Goal: Navigation & Orientation: Find specific page/section

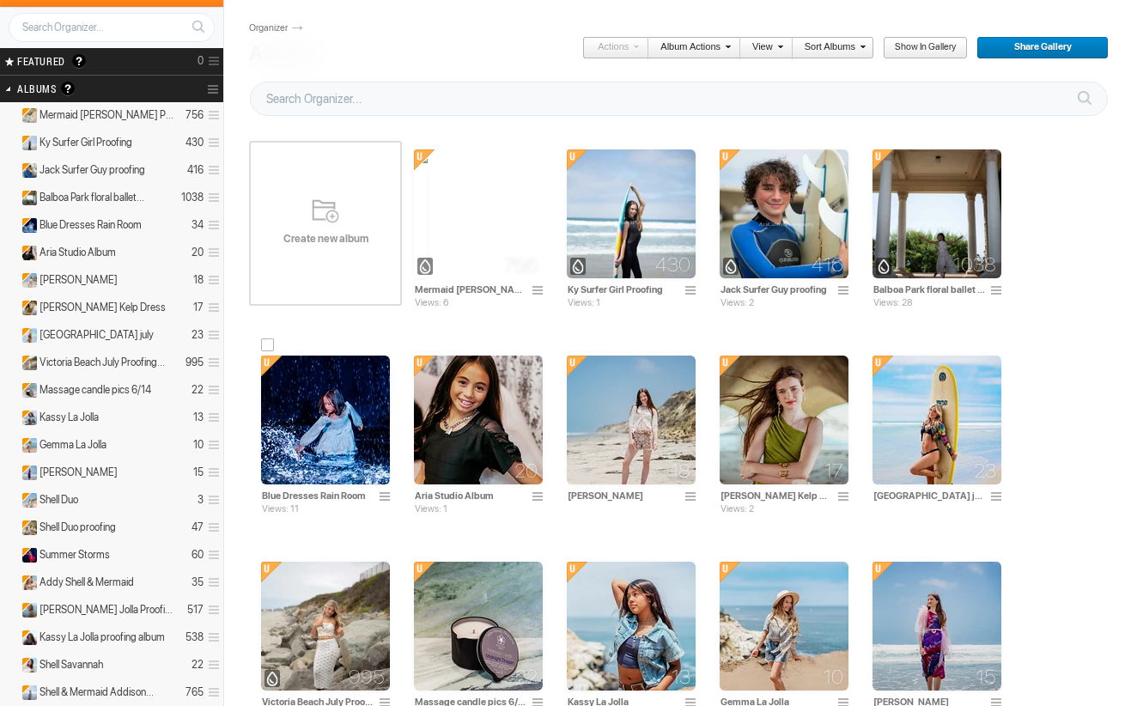
scroll to position [186, 0]
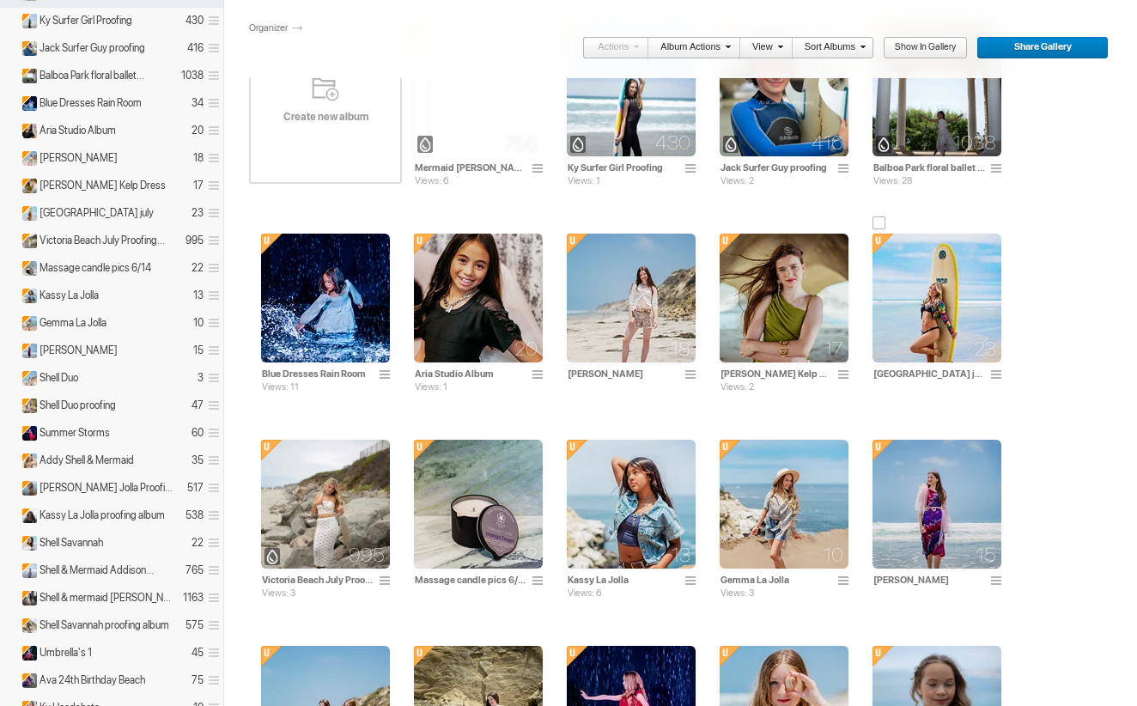
click at [908, 297] on img at bounding box center [937, 298] width 129 height 129
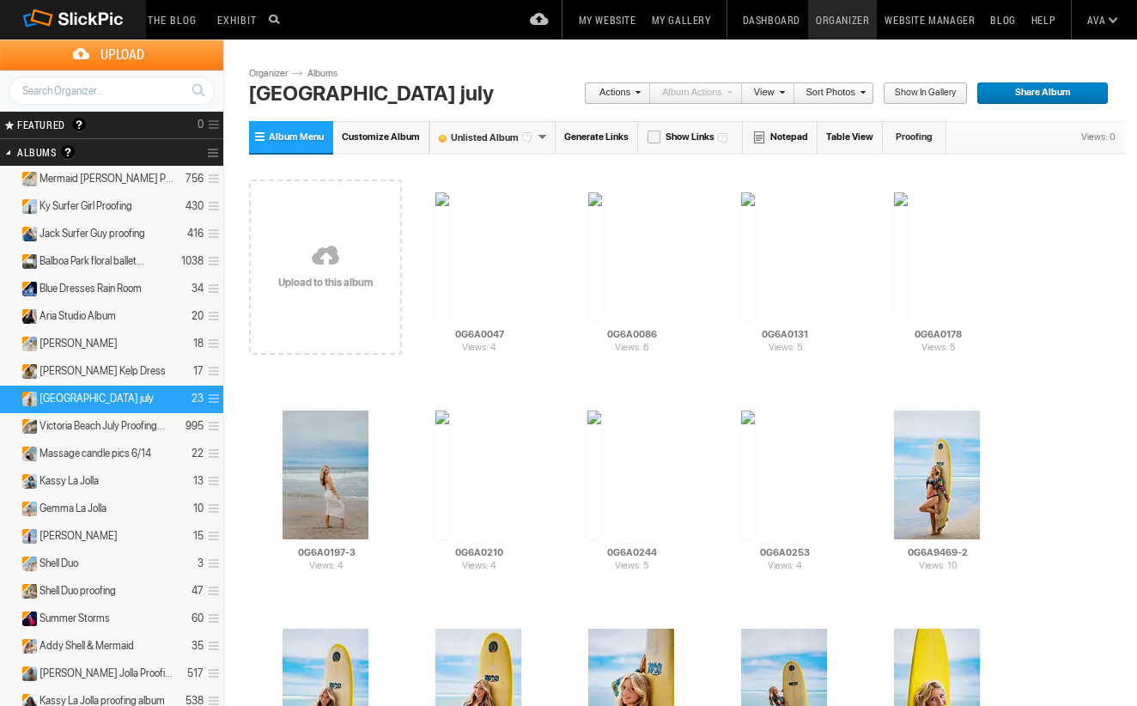
click at [131, 159] on h2 "Albums Albums are your presentation gallery and where your photos and videos ar…" at bounding box center [89, 152] width 144 height 27
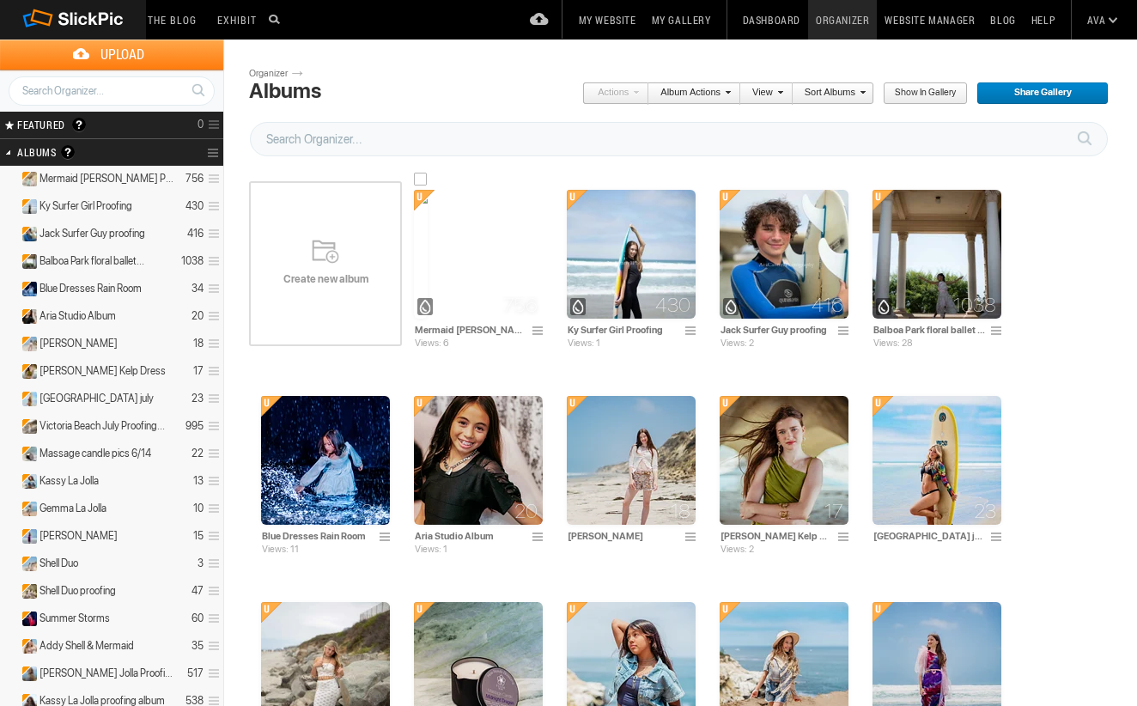
scroll to position [16, 0]
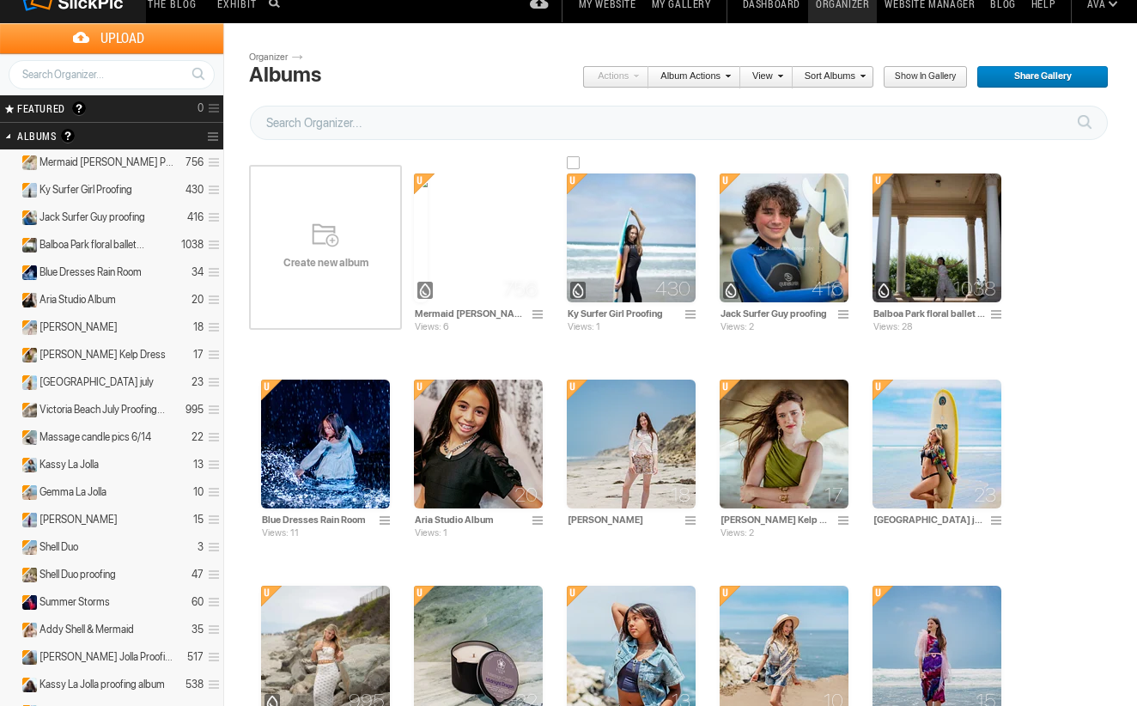
click at [656, 270] on img at bounding box center [631, 238] width 129 height 129
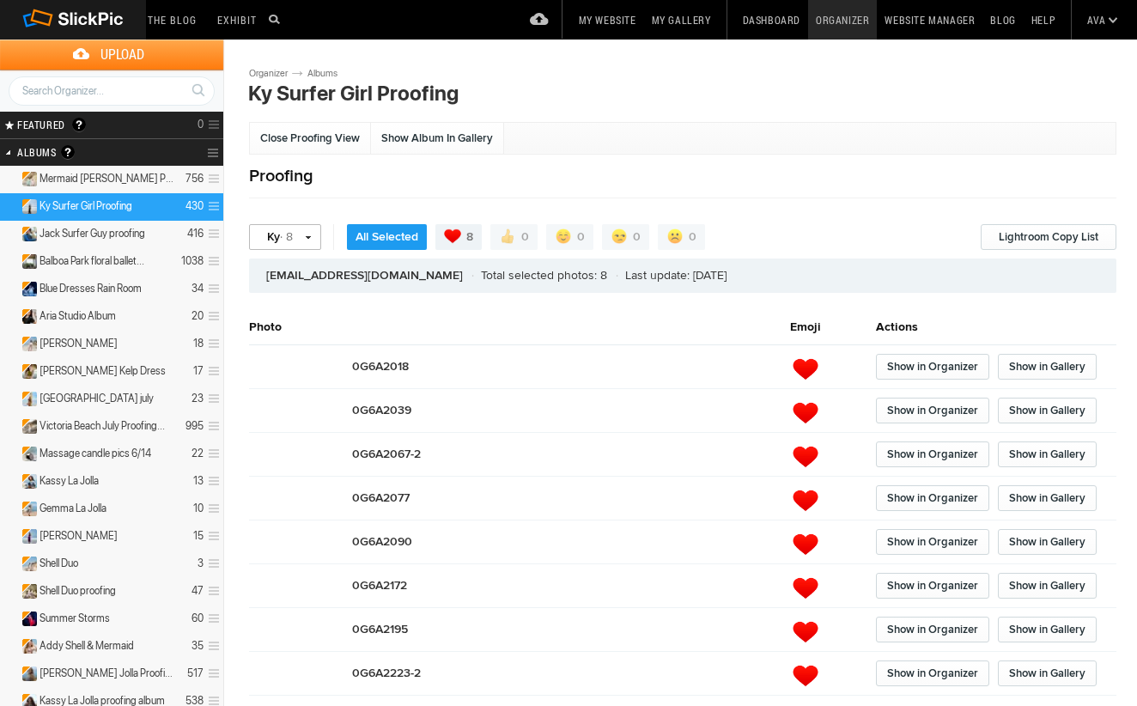
click at [309, 245] on link "Ky · 8" at bounding box center [285, 237] width 72 height 26
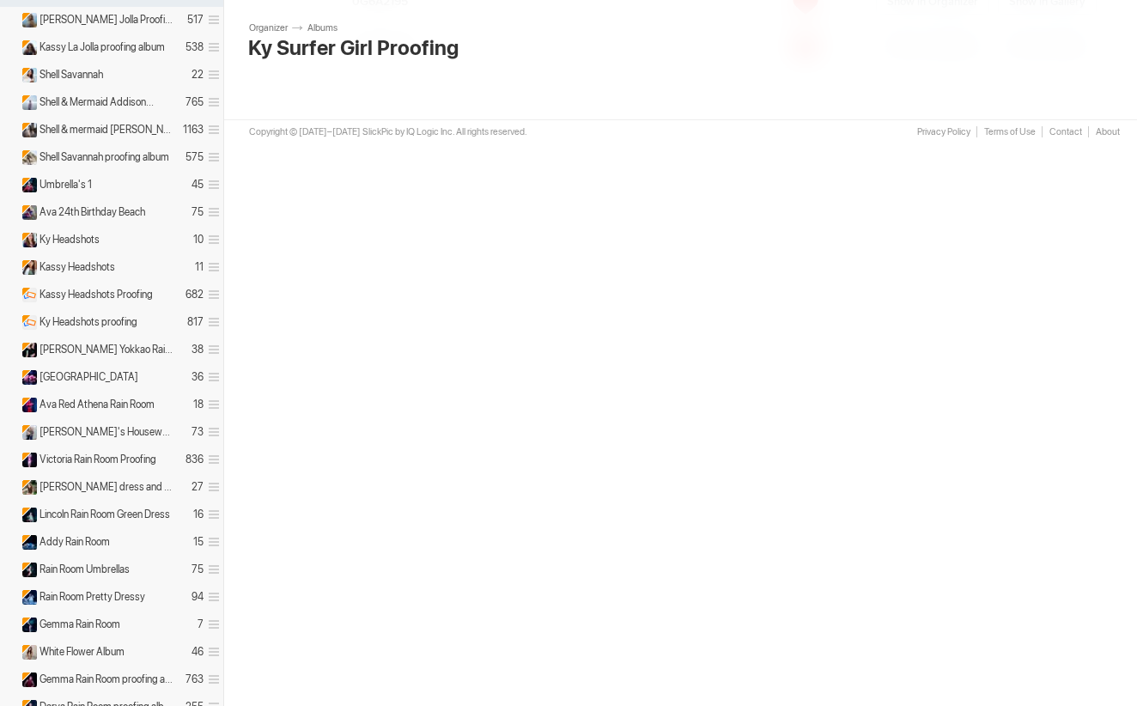
scroll to position [675, 0]
